Goal: Obtain resource: Obtain resource

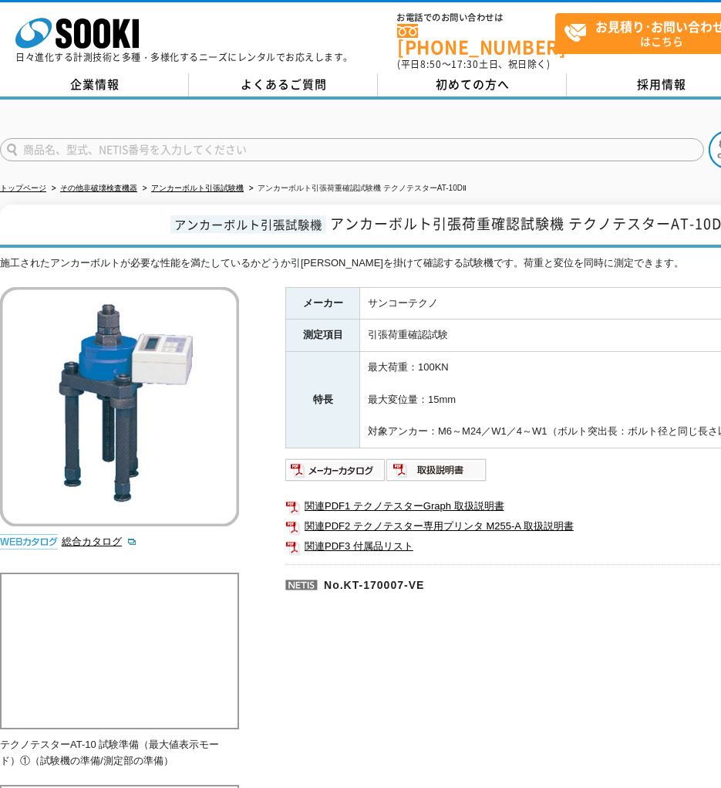
click at [69, 343] on img at bounding box center [119, 406] width 239 height 239
click at [97, 357] on img at bounding box center [119, 406] width 239 height 239
click at [91, 536] on link "総合カタログ" at bounding box center [100, 541] width 76 height 12
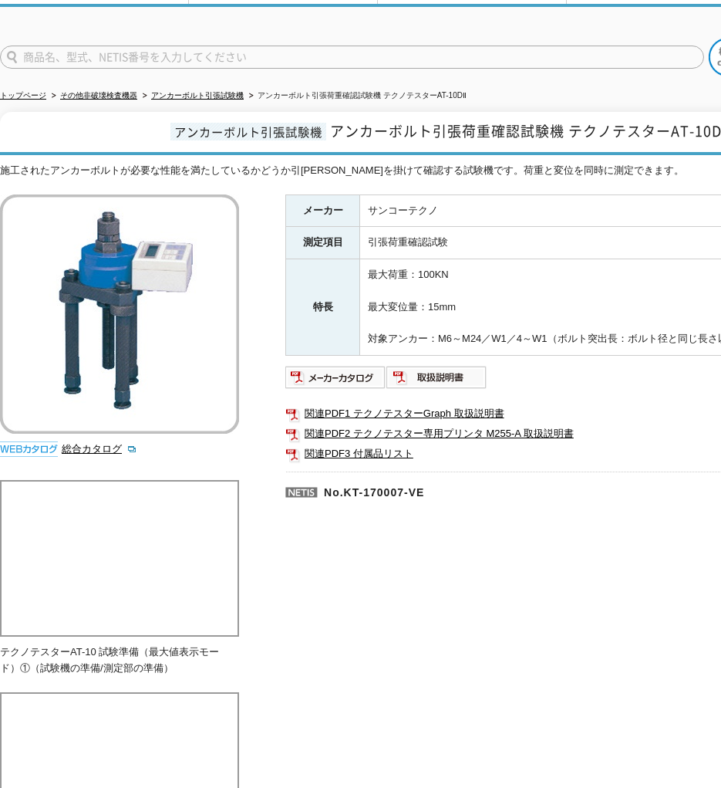
scroll to position [129, 0]
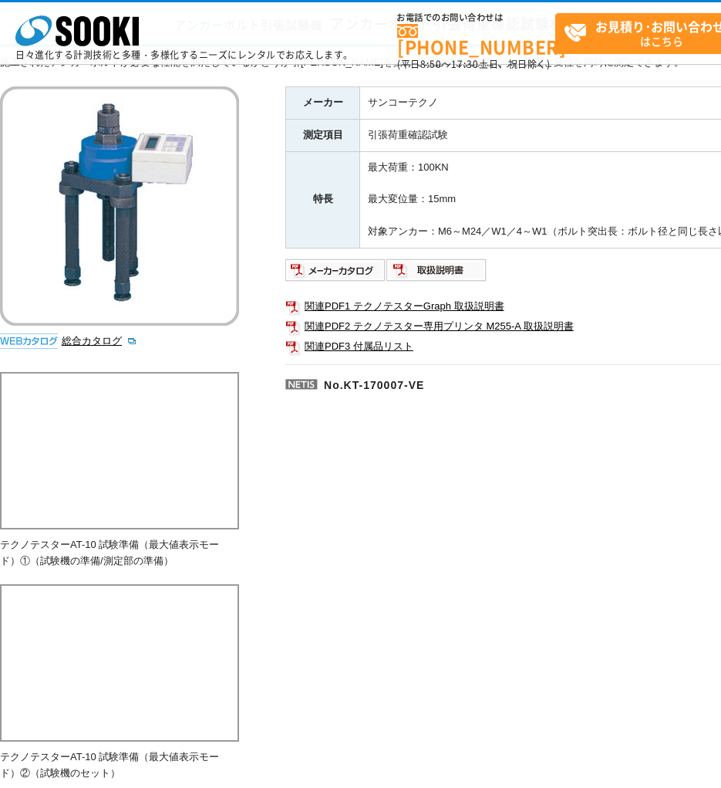
click at [147, 133] on img at bounding box center [119, 205] width 239 height 239
drag, startPoint x: 147, startPoint y: 133, endPoint x: 126, endPoint y: 187, distance: 58.6
click at [126, 187] on img at bounding box center [119, 205] width 239 height 239
drag, startPoint x: 125, startPoint y: 187, endPoint x: 99, endPoint y: 231, distance: 51.2
click at [99, 231] on img at bounding box center [119, 205] width 239 height 239
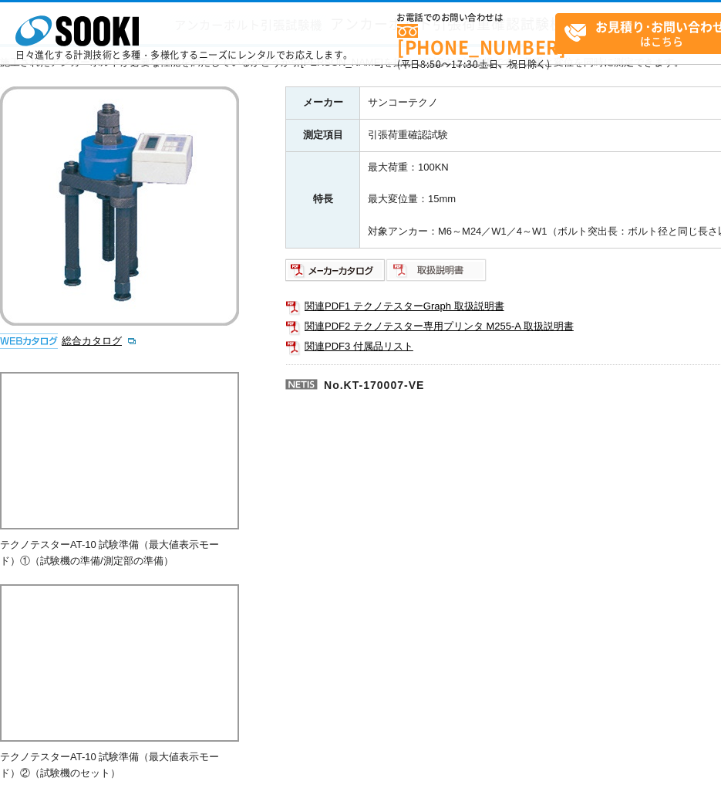
click at [413, 277] on img at bounding box center [436, 270] width 101 height 25
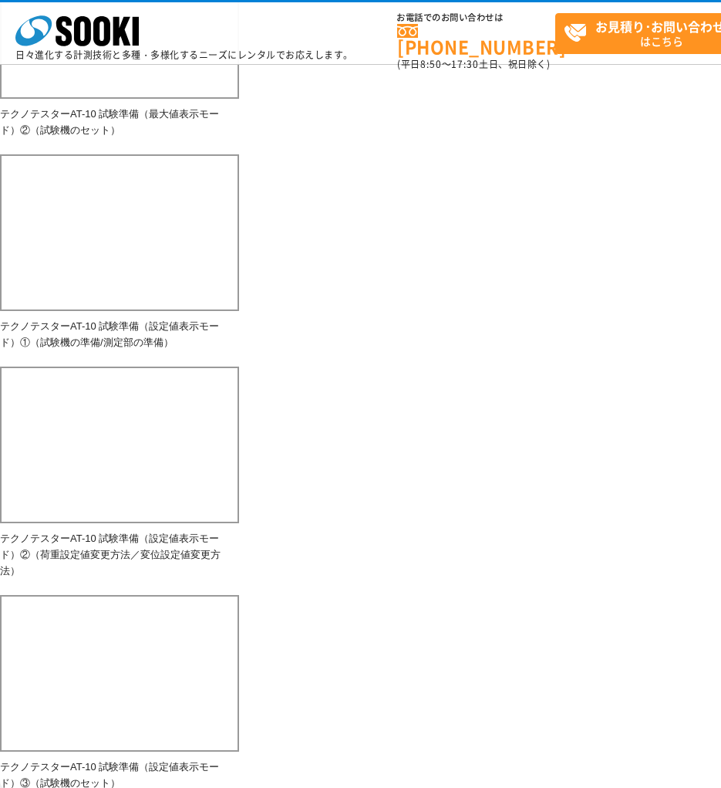
scroll to position [995, 0]
